Goal: Book appointment/travel/reservation

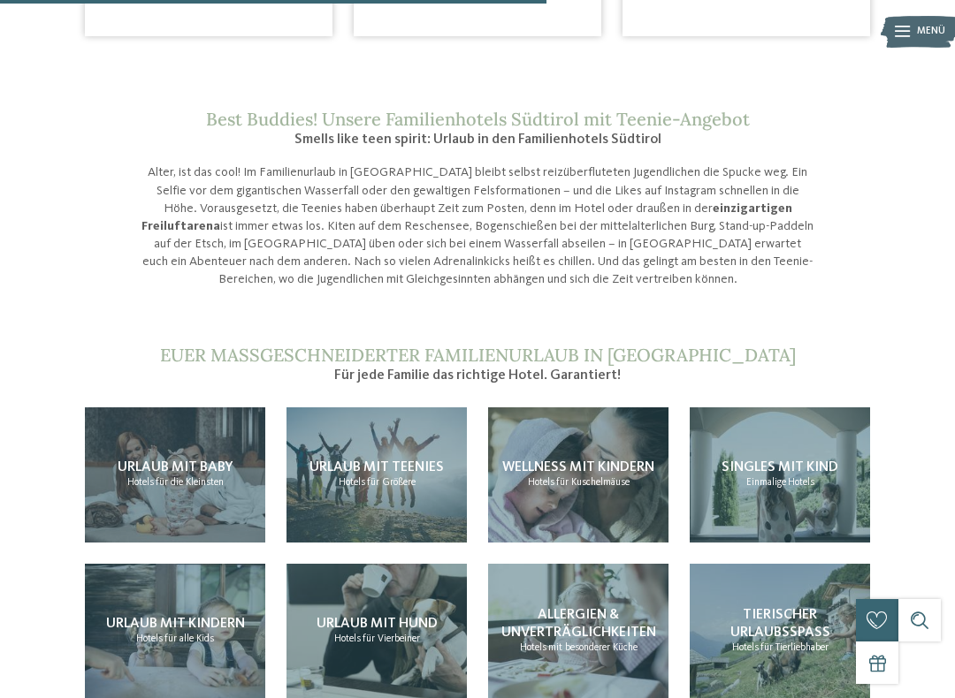
scroll to position [1255, 0]
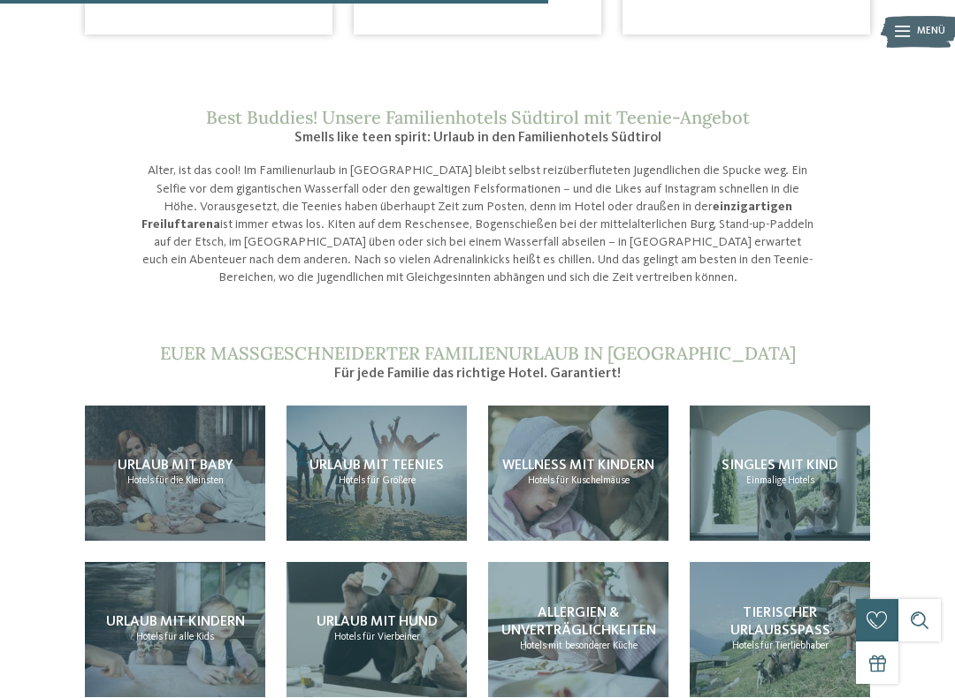
click at [387, 459] on span "Urlaub mit Teenies" at bounding box center [376, 466] width 134 height 14
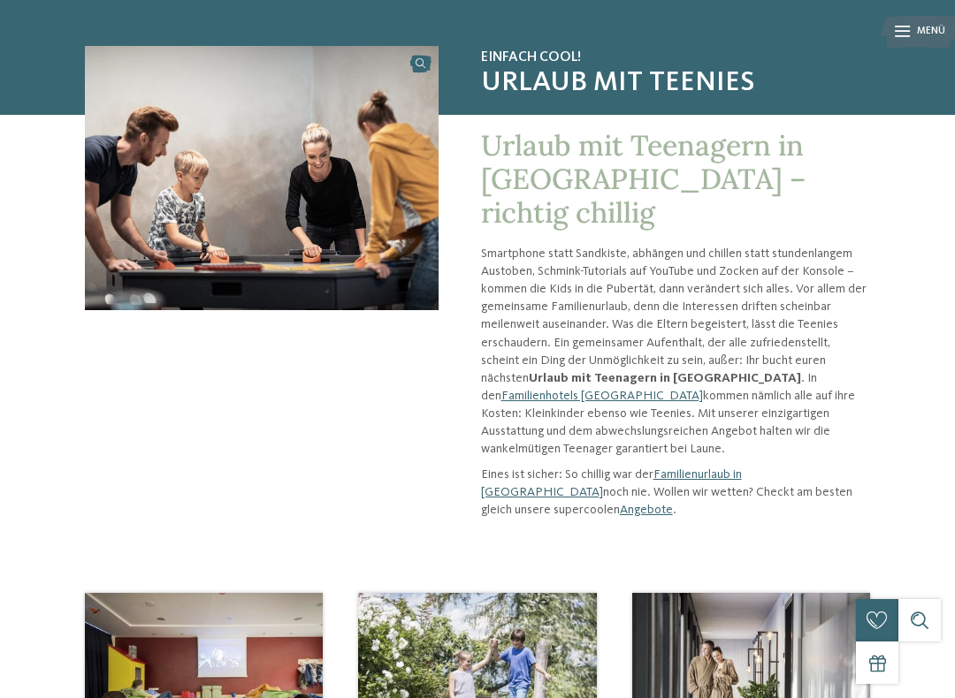
scroll to position [110, 0]
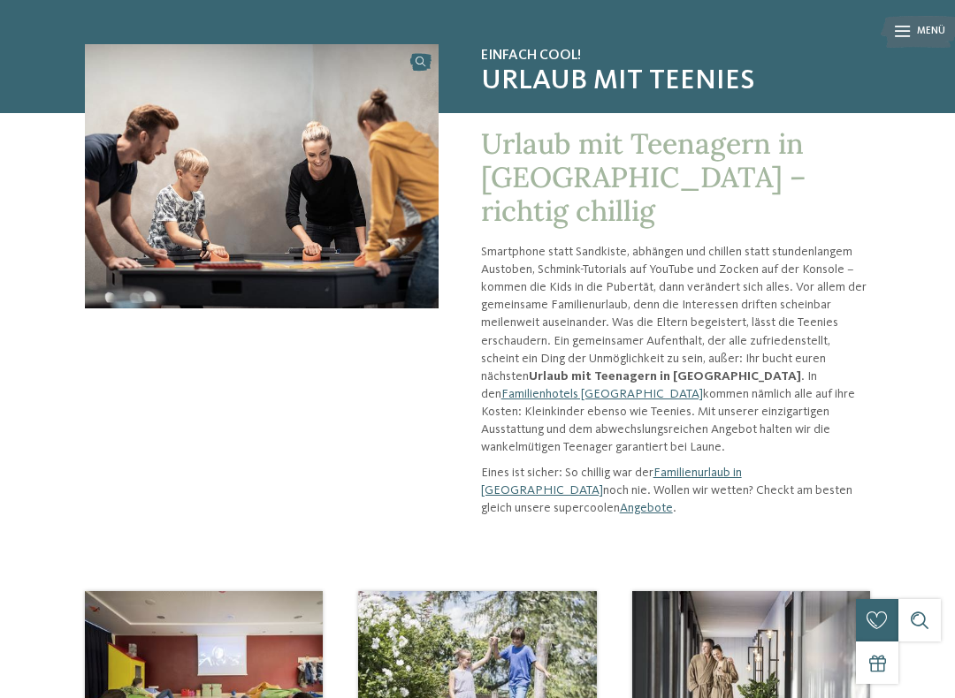
click at [620, 502] on link "Angebote" at bounding box center [646, 508] width 53 height 12
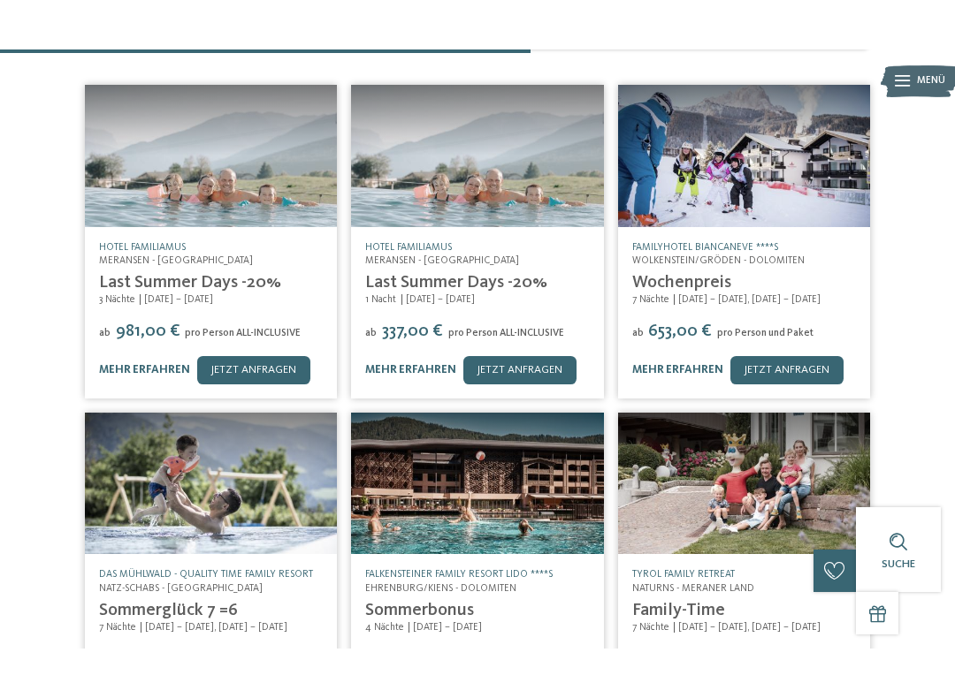
scroll to position [947, 0]
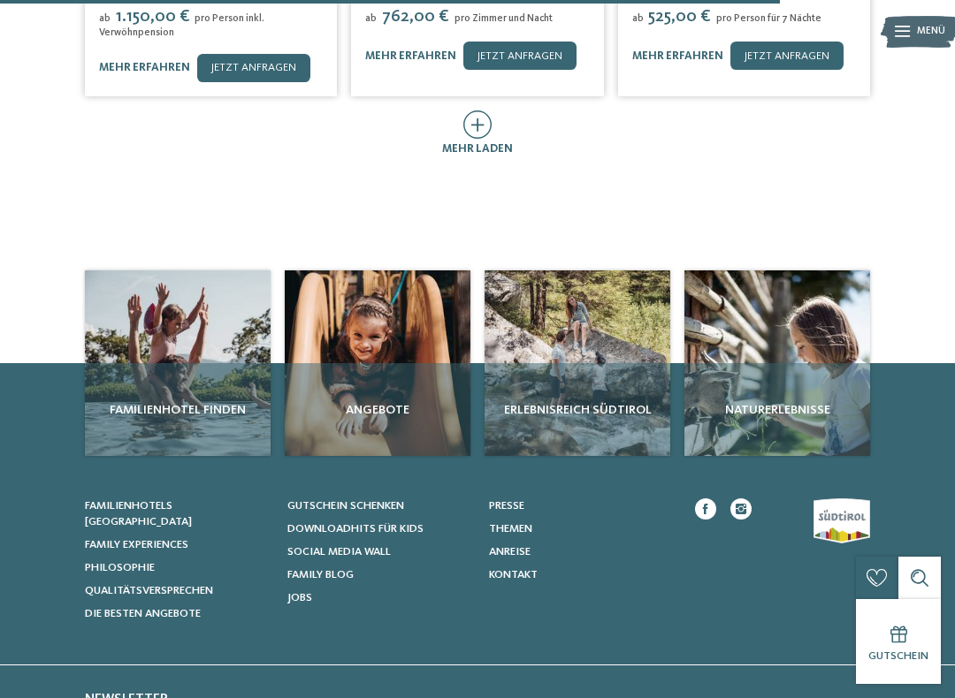
click at [379, 373] on div "Angebote" at bounding box center [378, 409] width 186 height 93
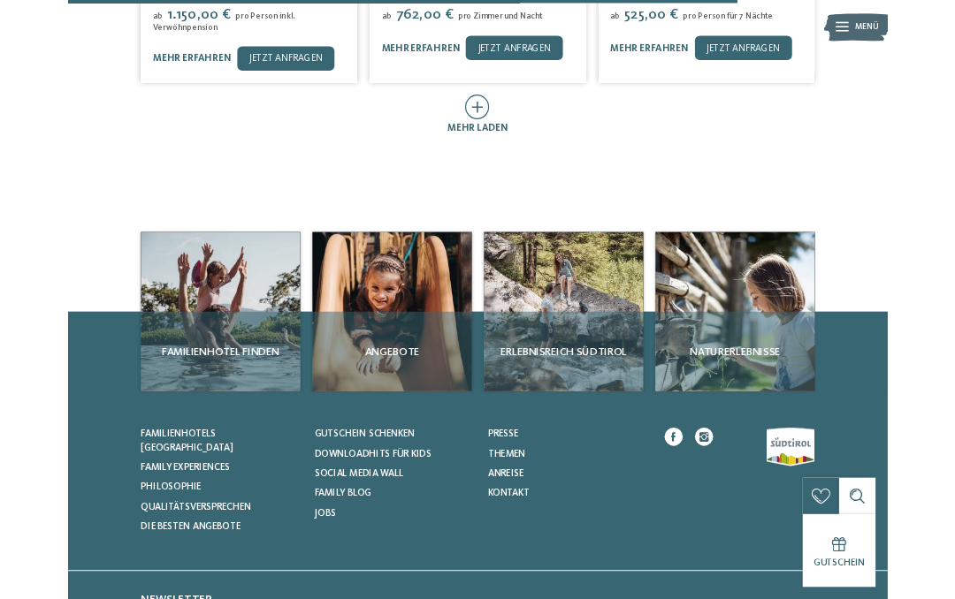
scroll to position [946, 0]
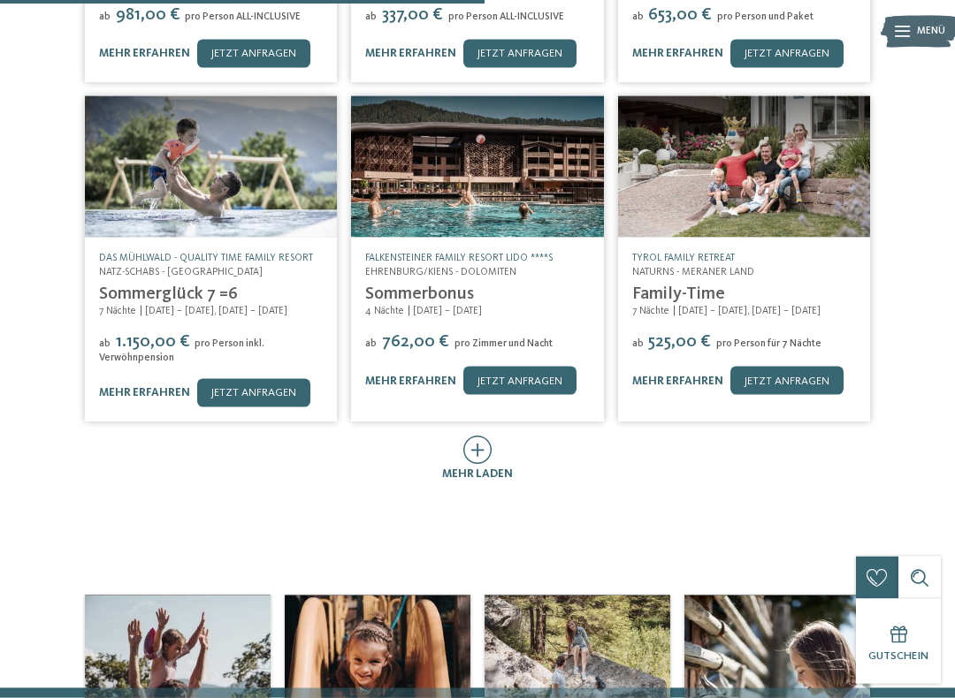
scroll to position [622, 0]
click at [513, 366] on link "jetzt anfragen" at bounding box center [519, 380] width 113 height 28
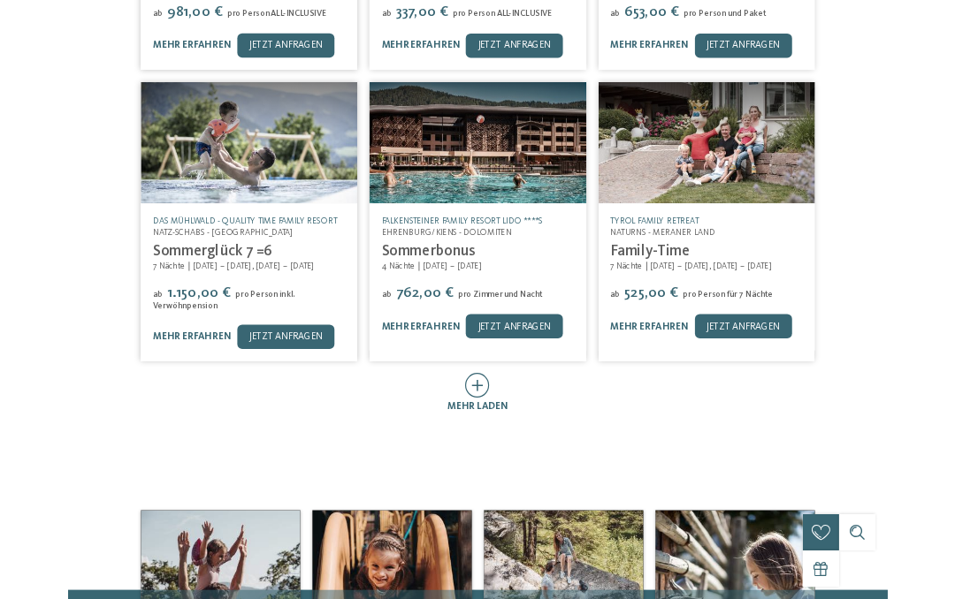
scroll to position [0, 0]
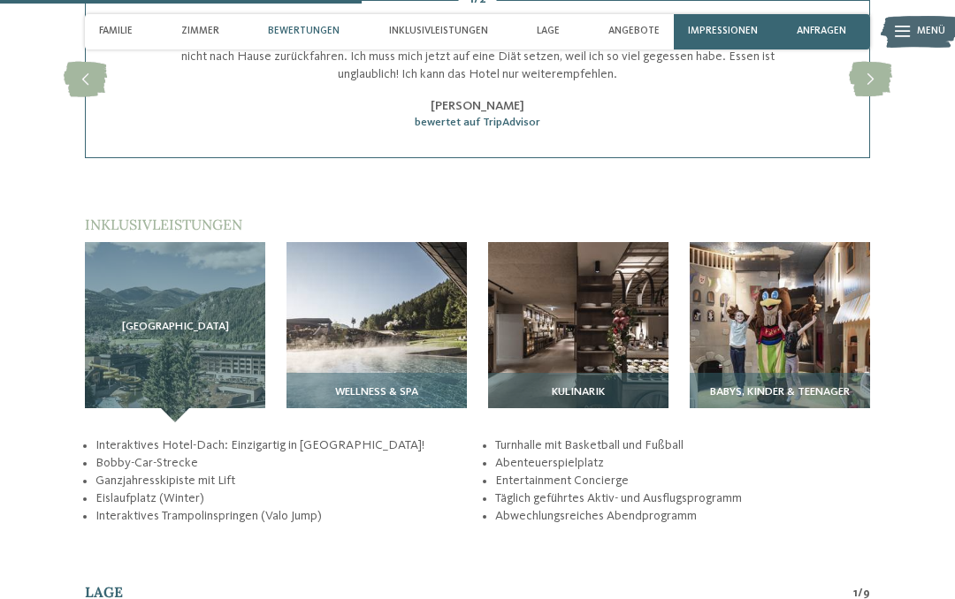
scroll to position [2000, 0]
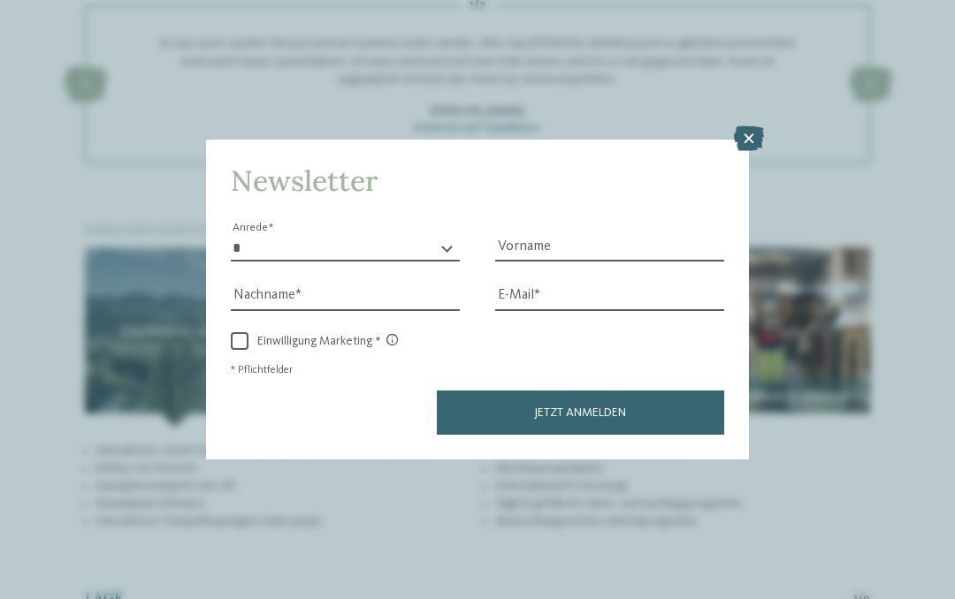
click at [742, 126] on icon at bounding box center [749, 138] width 30 height 25
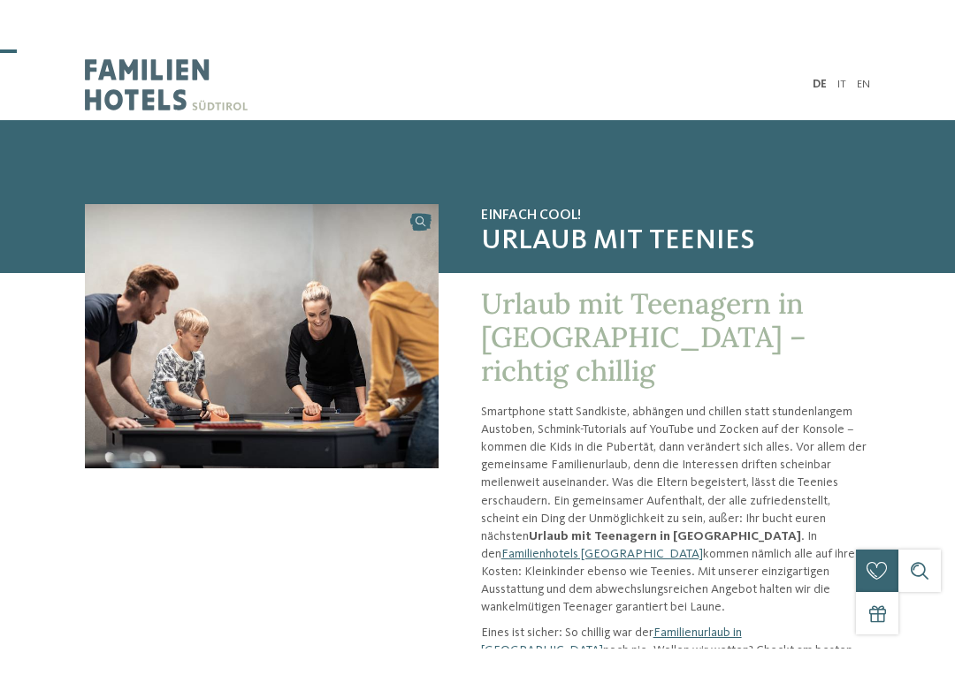
scroll to position [75, 0]
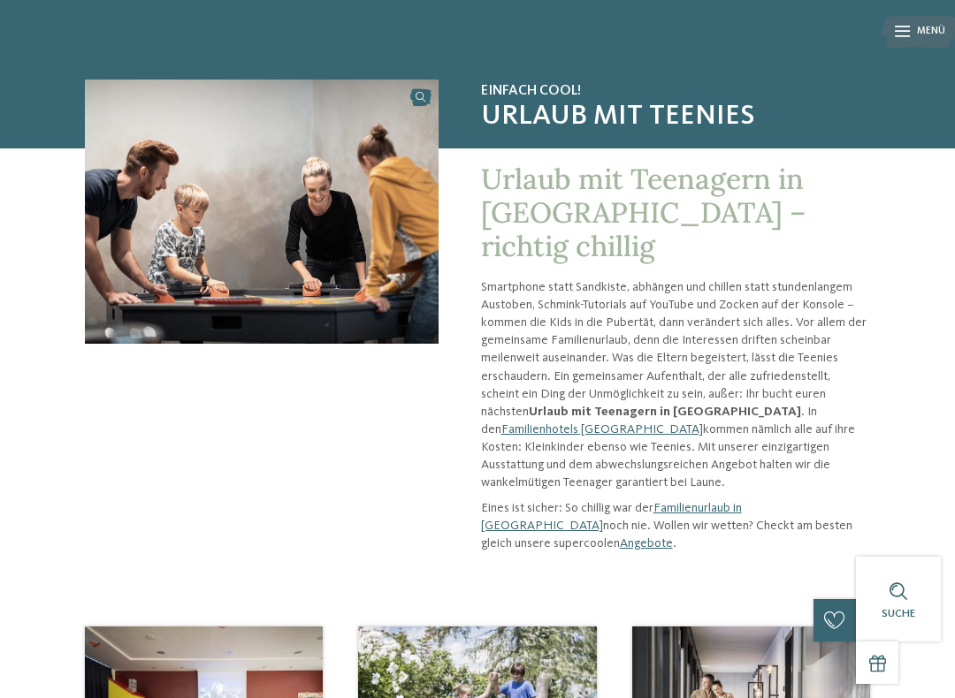
click at [703, 423] on link "Familienhotels [GEOGRAPHIC_DATA]" at bounding box center [602, 429] width 202 height 12
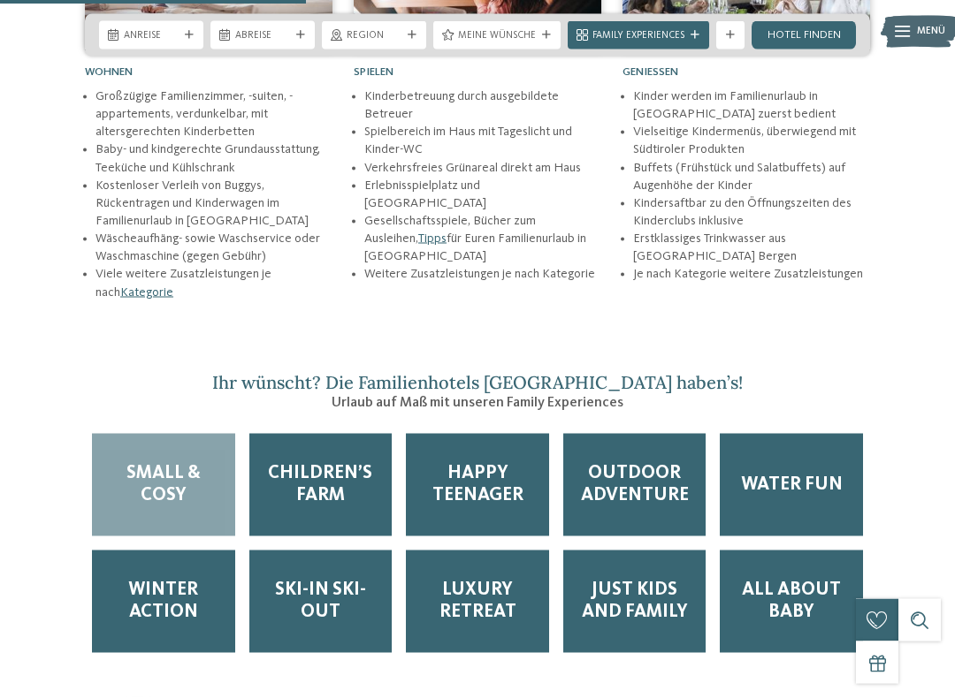
scroll to position [2170, 0]
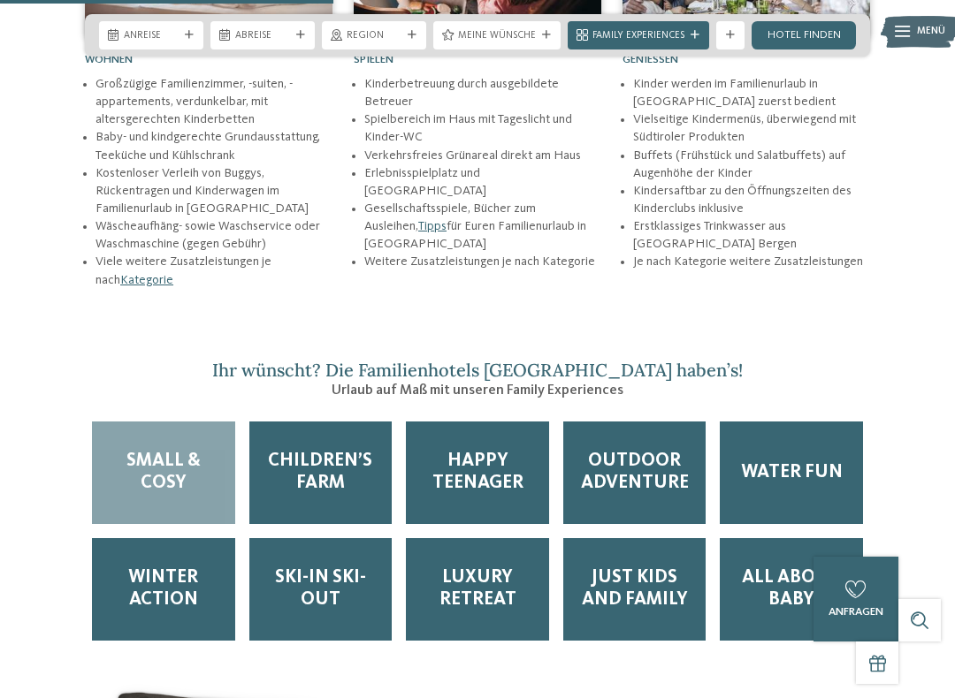
click at [482, 451] on span "Happy Teenager" at bounding box center [477, 473] width 115 height 44
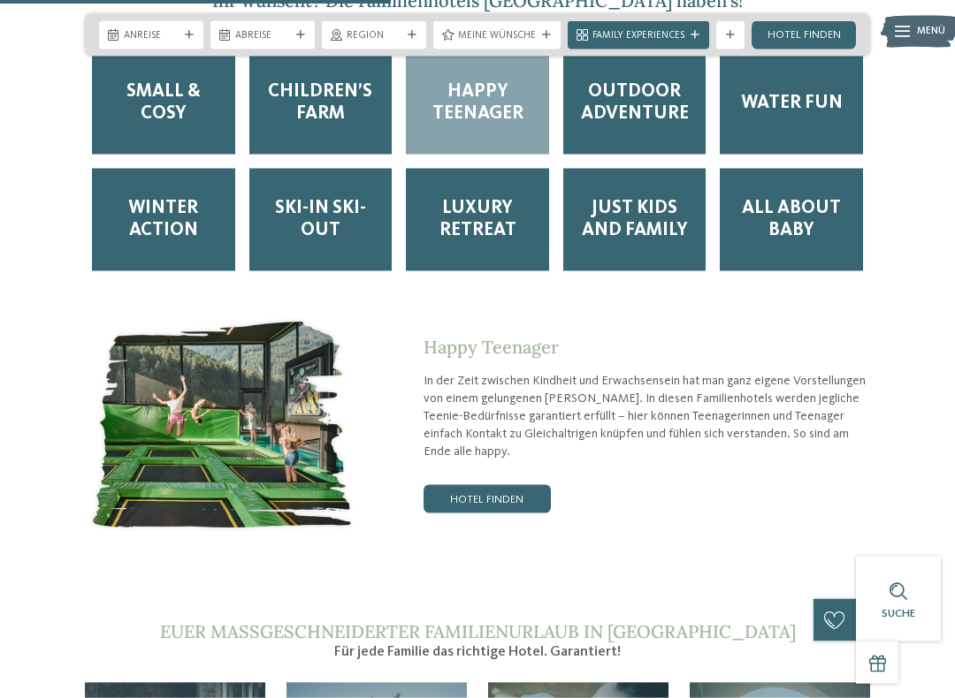
scroll to position [2545, 0]
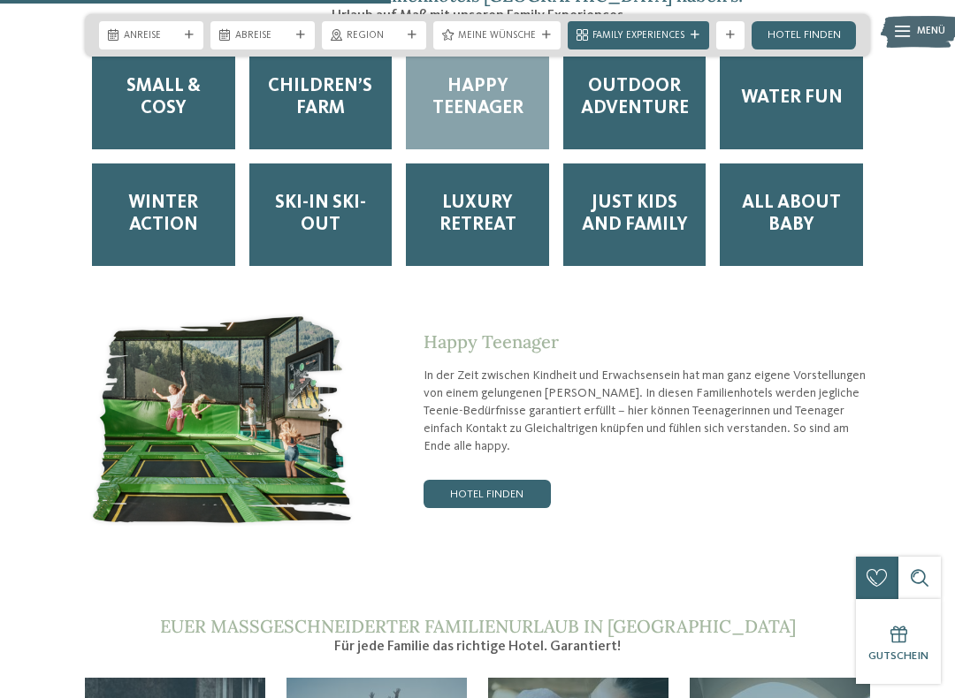
click at [499, 480] on link "Hotel finden" at bounding box center [486, 494] width 127 height 28
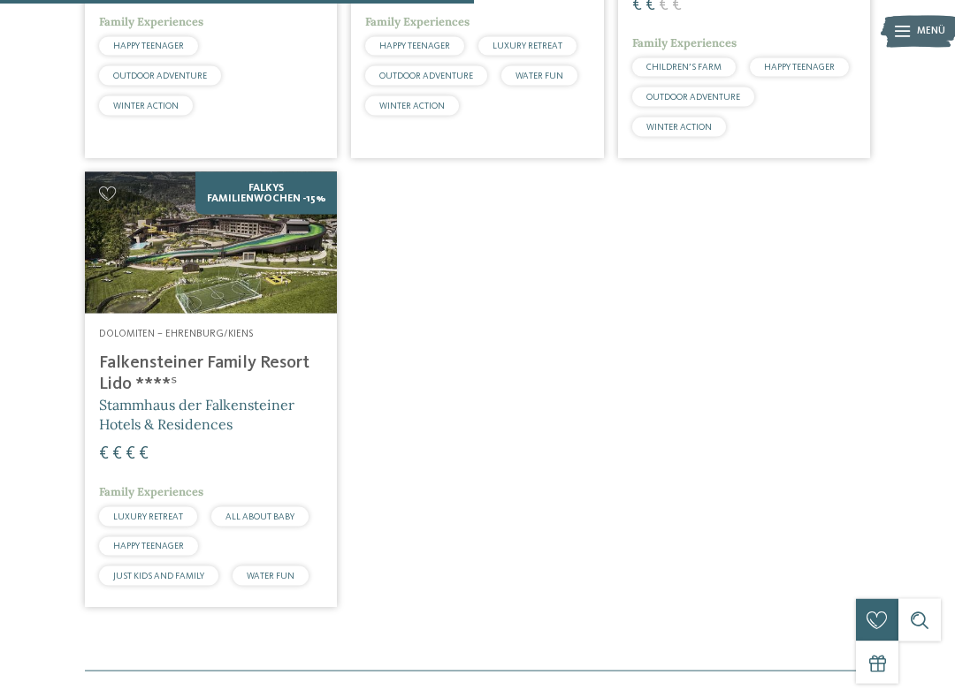
scroll to position [765, 0]
click at [194, 310] on img at bounding box center [211, 241] width 252 height 141
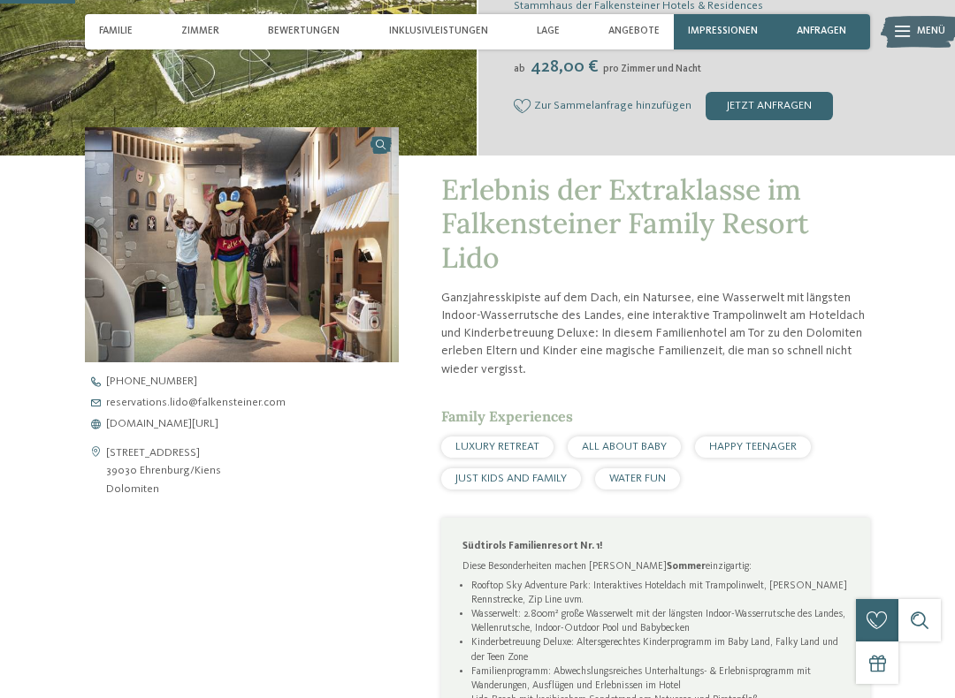
scroll to position [386, 0]
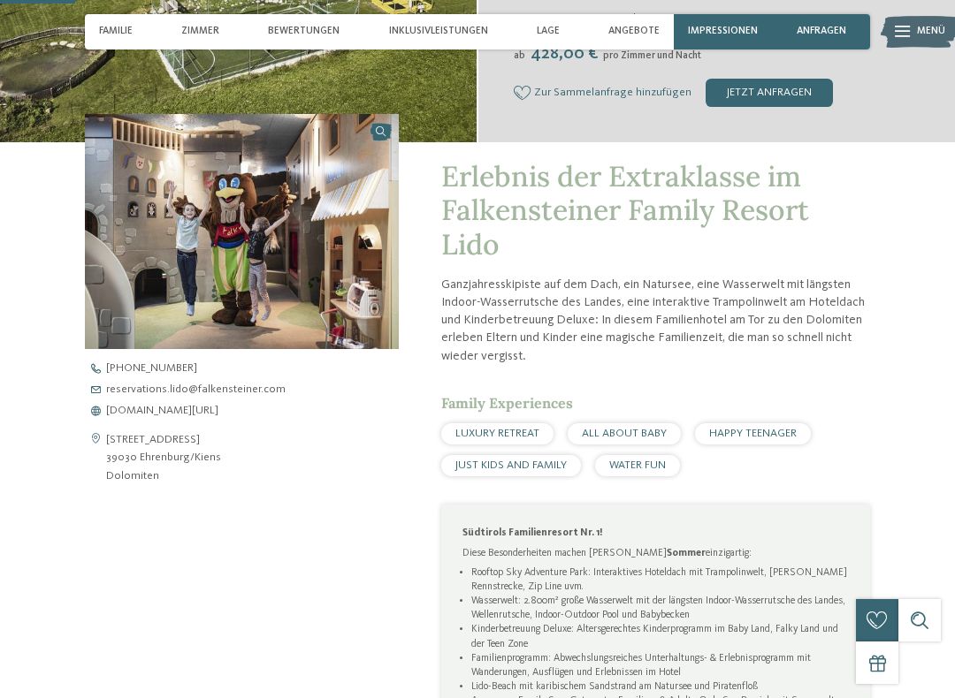
click at [769, 428] on span "HAPPY TEENAGER" at bounding box center [753, 433] width 88 height 11
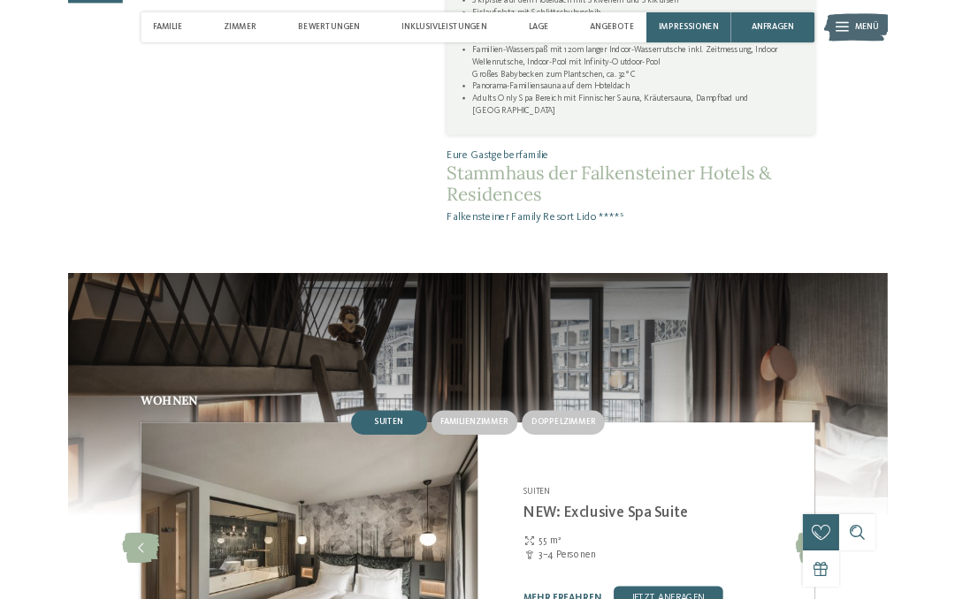
scroll to position [0, 0]
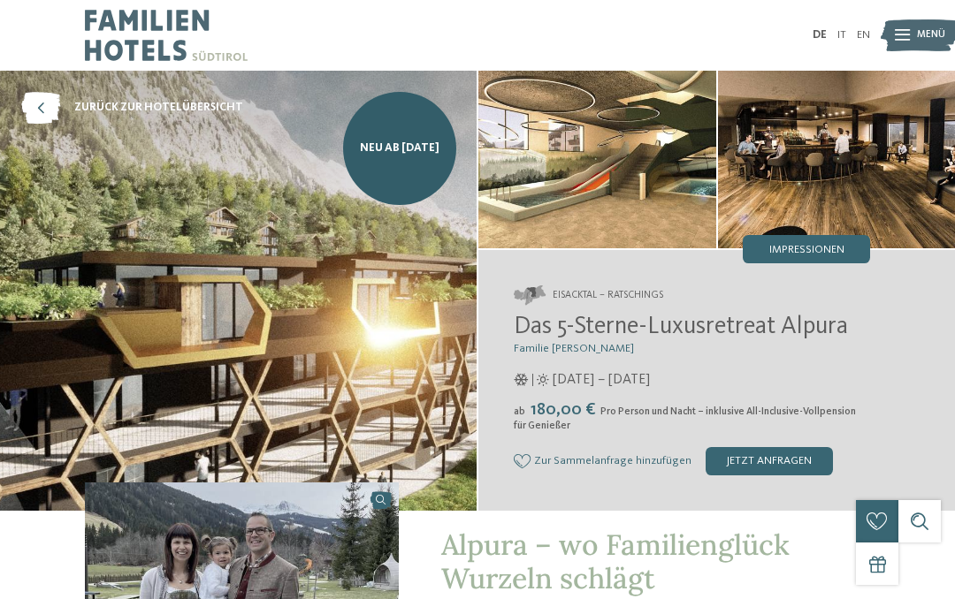
click at [755, 472] on div "jetzt anfragen" at bounding box center [768, 461] width 127 height 28
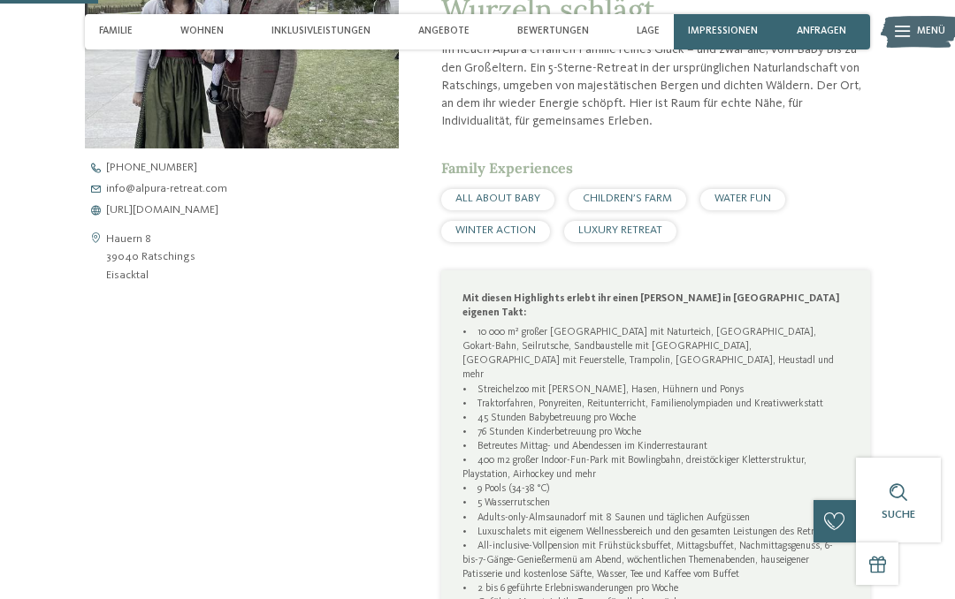
scroll to position [550, 0]
